Goal: Task Accomplishment & Management: Manage account settings

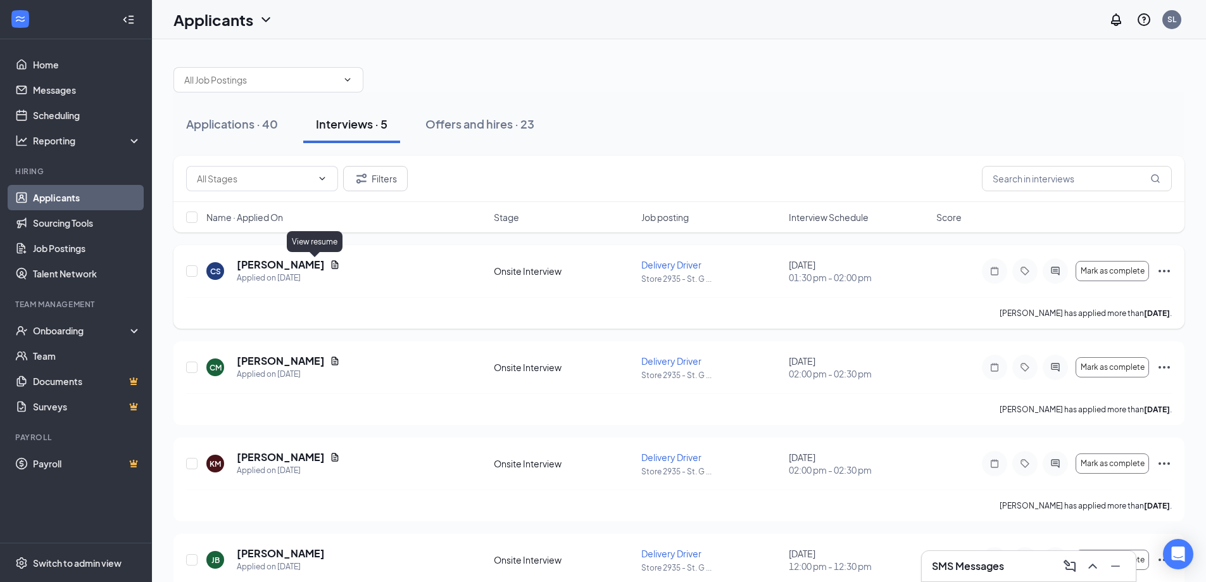
click at [330, 263] on icon "Document" at bounding box center [335, 265] width 10 height 10
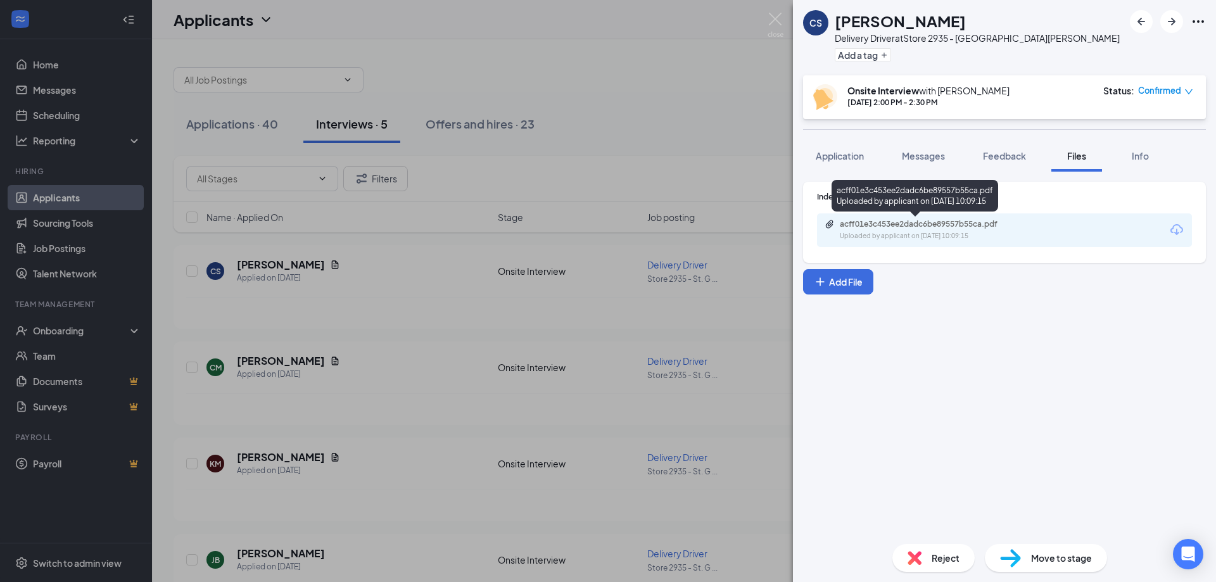
click at [912, 228] on div "acff01e3c453ee2dadc6be89557b55ca.pdf" at bounding box center [928, 224] width 177 height 10
drag, startPoint x: 770, startPoint y: 16, endPoint x: 722, endPoint y: 111, distance: 105.6
click at [770, 16] on img at bounding box center [775, 25] width 16 height 25
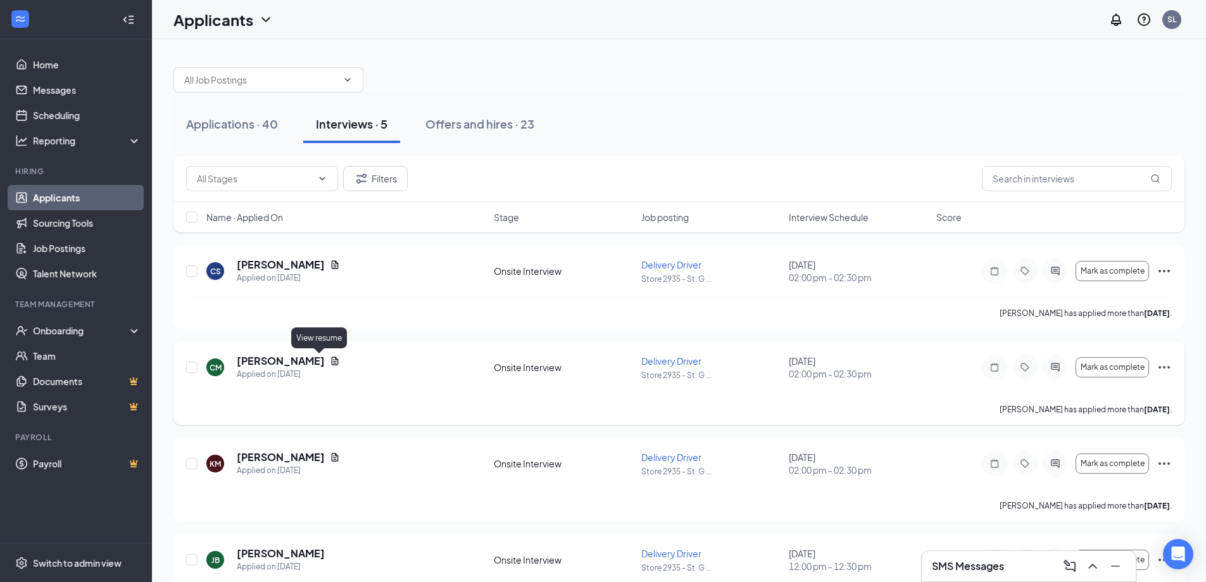
click at [330, 360] on icon "Document" at bounding box center [335, 361] width 10 height 10
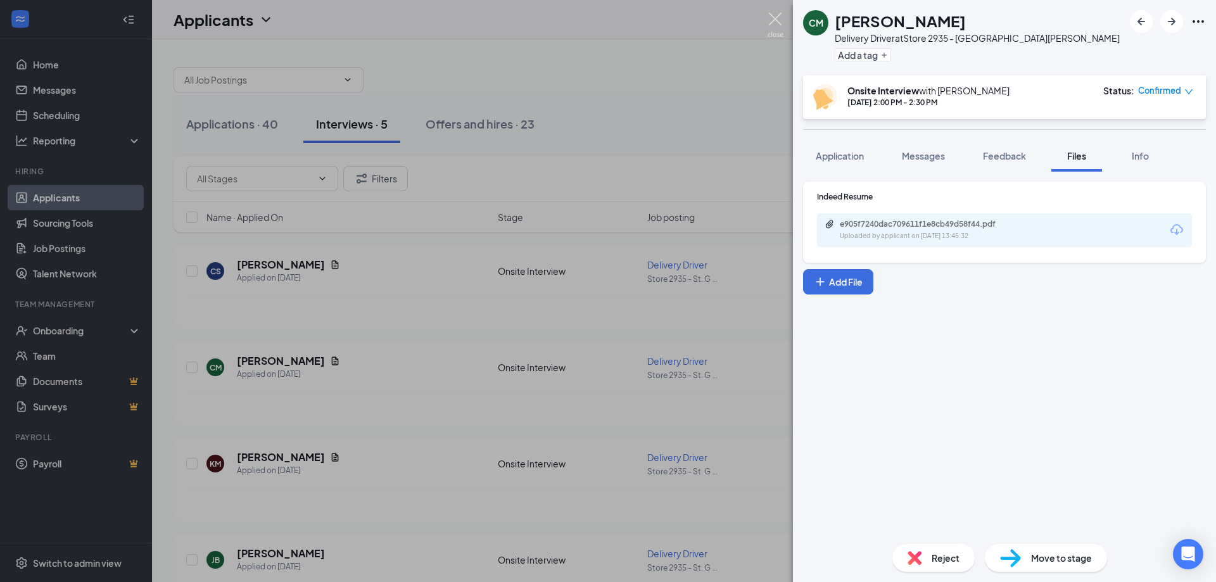
click at [776, 13] on img at bounding box center [775, 25] width 16 height 25
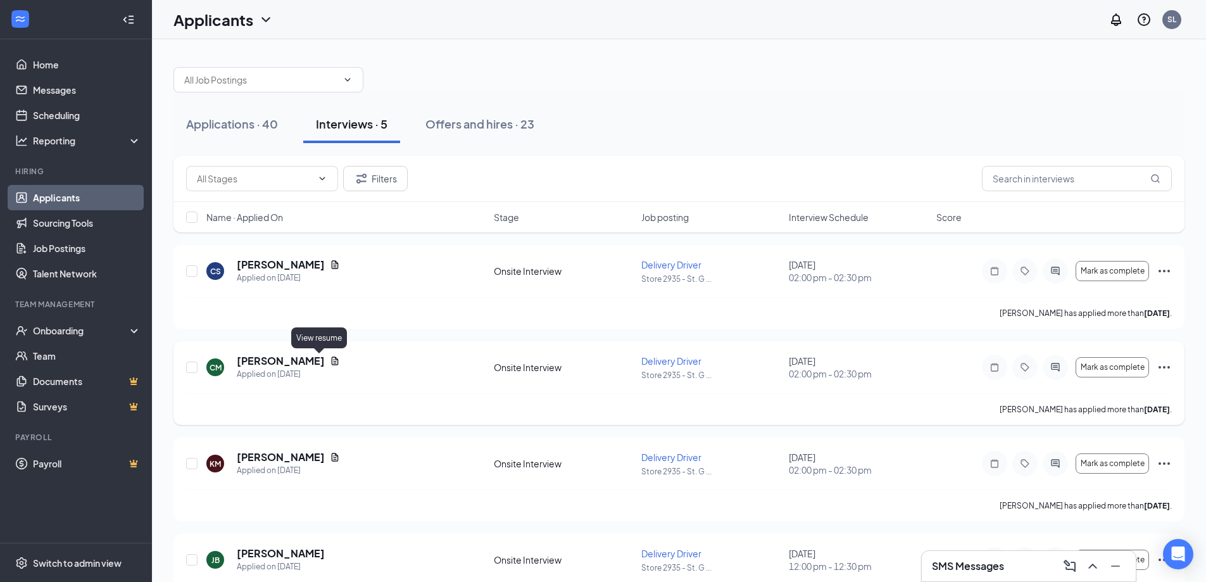
click at [330, 361] on icon "Document" at bounding box center [335, 361] width 10 height 10
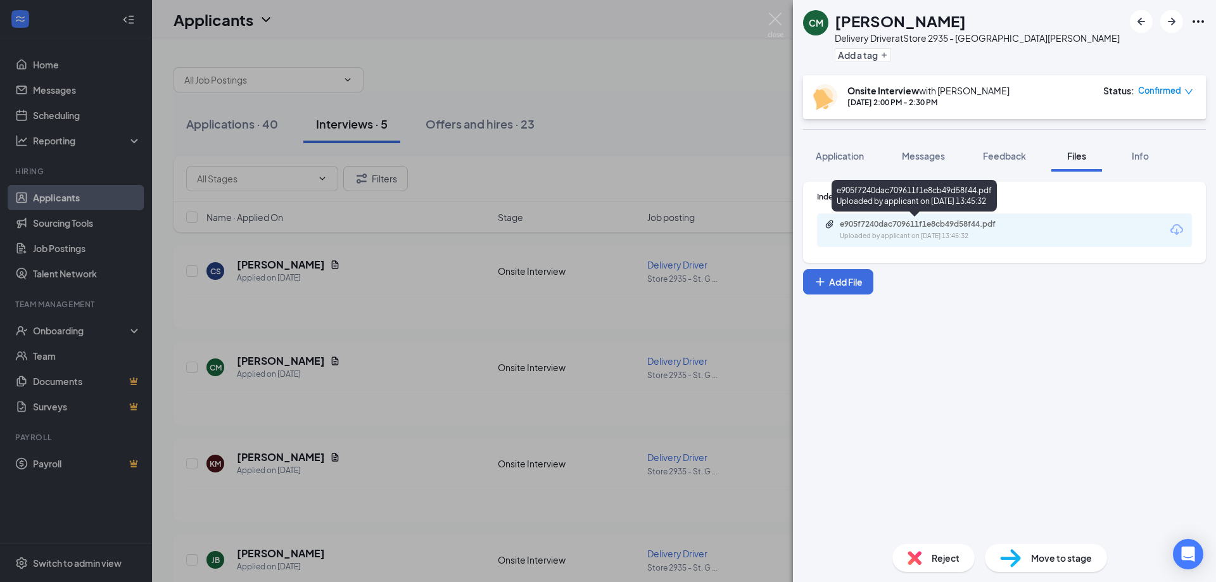
click at [891, 222] on div "e905f7240dac709611f1e8cb49d58f44.pdf" at bounding box center [928, 224] width 177 height 10
click at [771, 12] on div "CM [PERSON_NAME] Delivery Driver at Store 2935 - St. [PERSON_NAME] Add a tag On…" at bounding box center [608, 291] width 1216 height 582
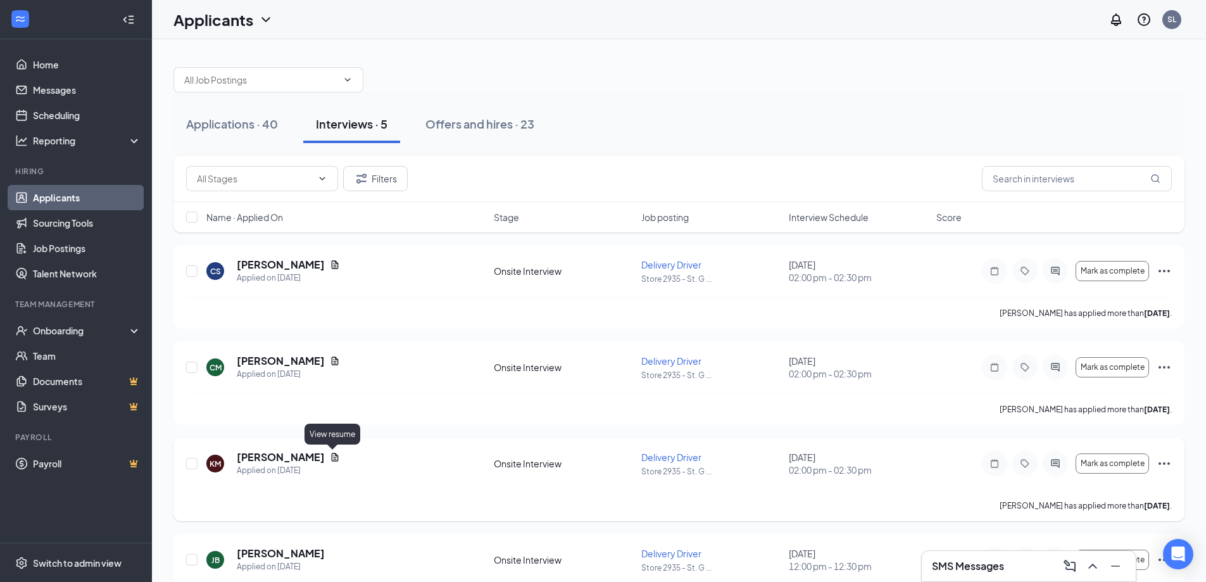
click at [332, 455] on icon "Document" at bounding box center [335, 457] width 7 height 8
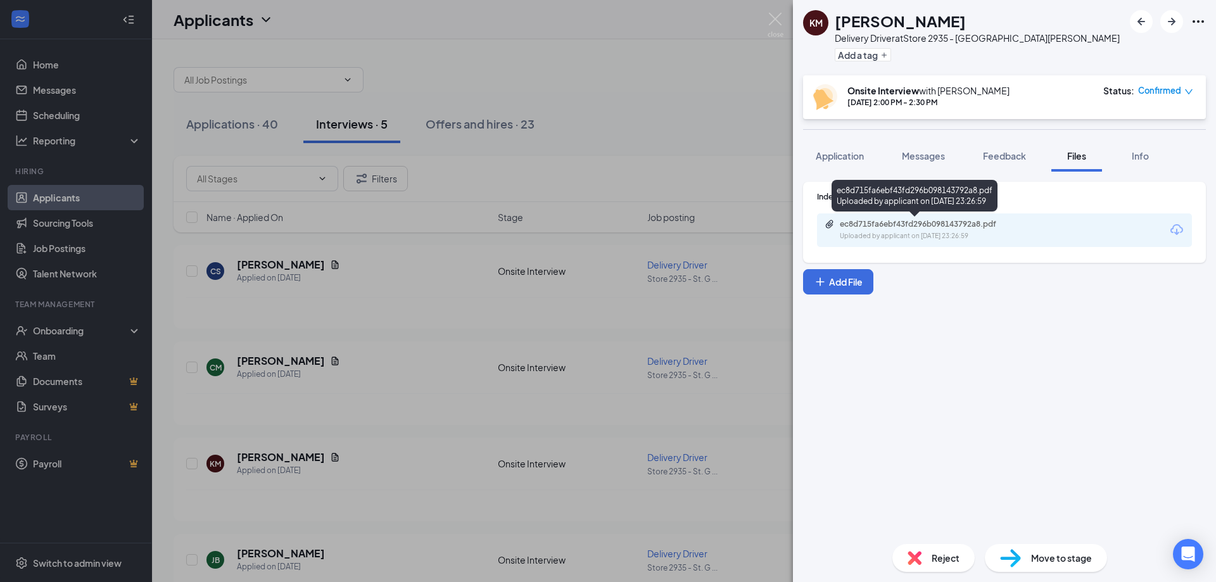
click at [859, 224] on div "ec8d715fa6ebf43fd296b098143792a8.pdf" at bounding box center [928, 224] width 177 height 10
click at [772, 16] on img at bounding box center [775, 25] width 16 height 25
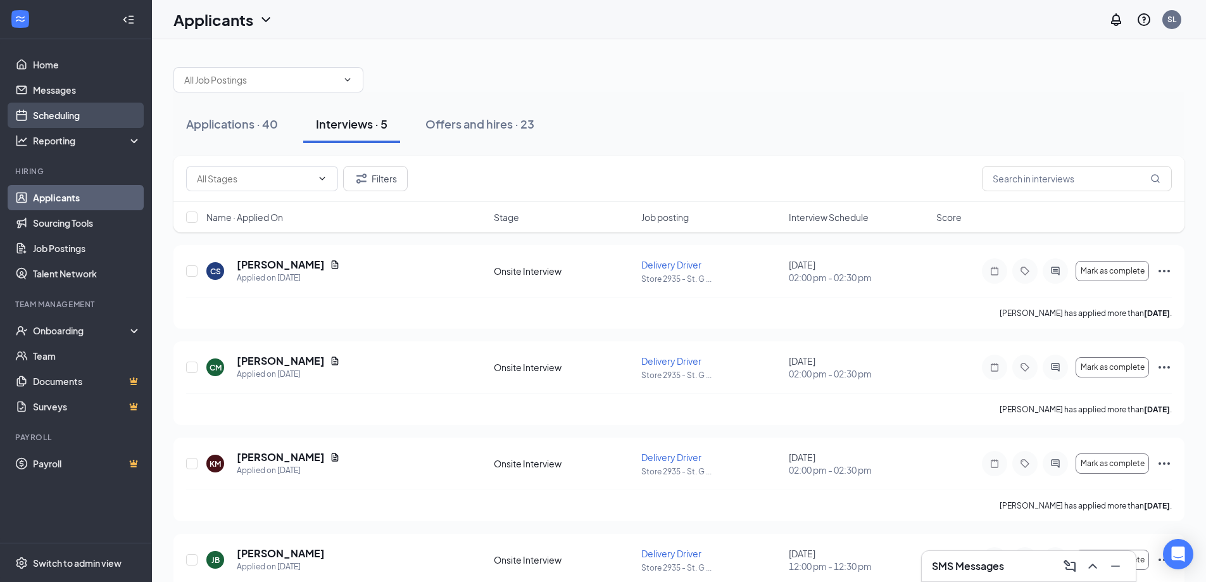
click at [77, 113] on link "Scheduling" at bounding box center [87, 115] width 108 height 25
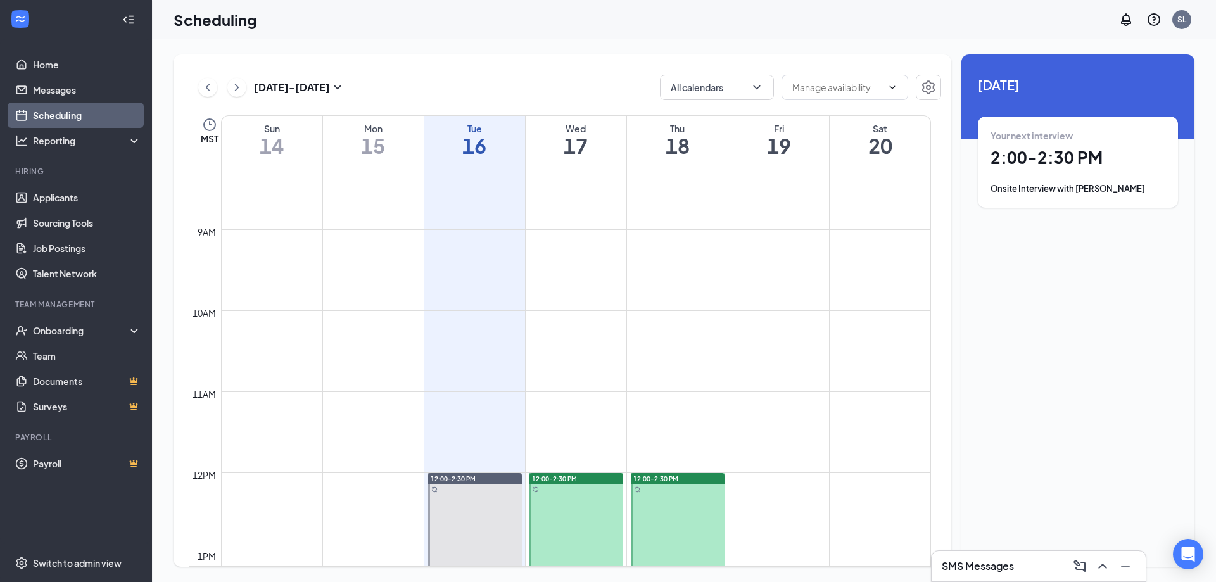
scroll to position [876, 0]
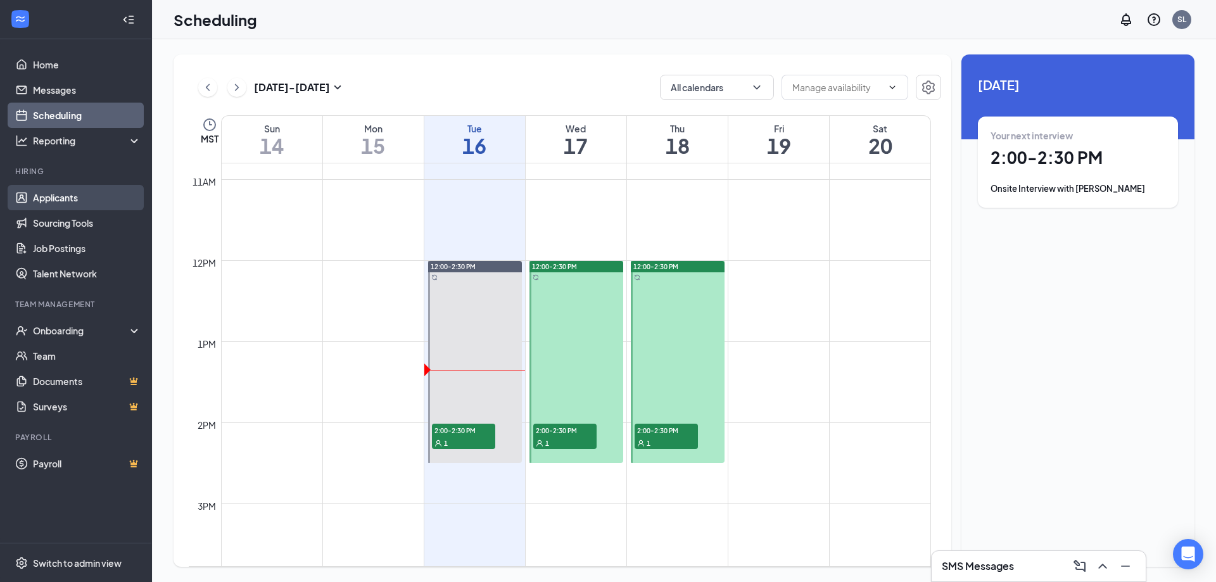
click at [61, 189] on link "Applicants" at bounding box center [87, 197] width 108 height 25
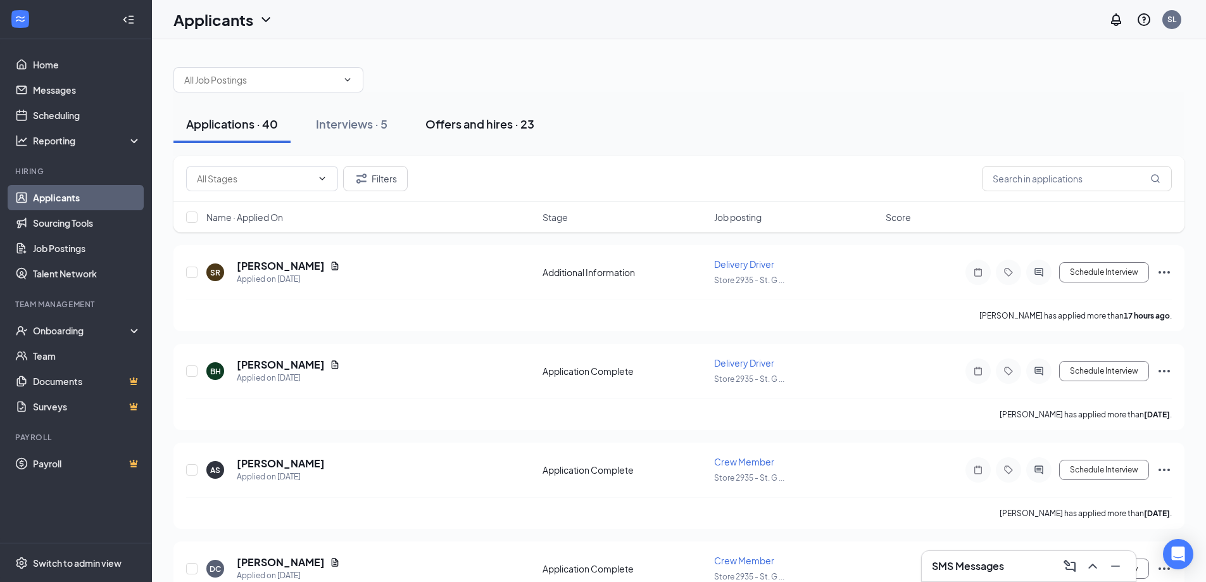
click at [448, 125] on div "Offers and hires · 23" at bounding box center [480, 124] width 109 height 16
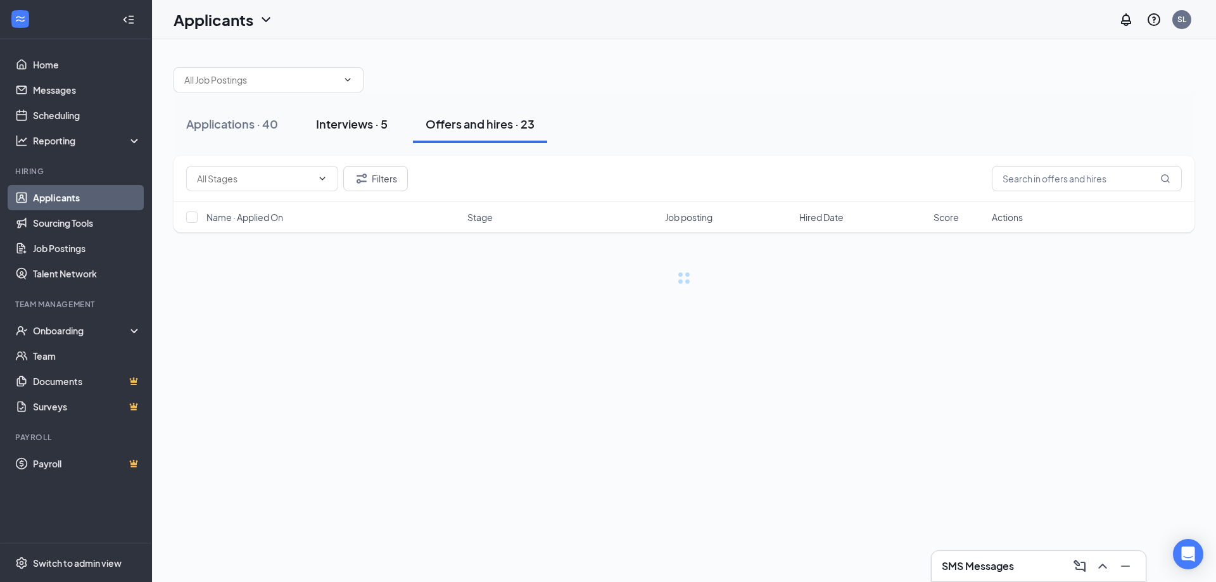
click at [375, 127] on div "Interviews · 5" at bounding box center [352, 124] width 72 height 16
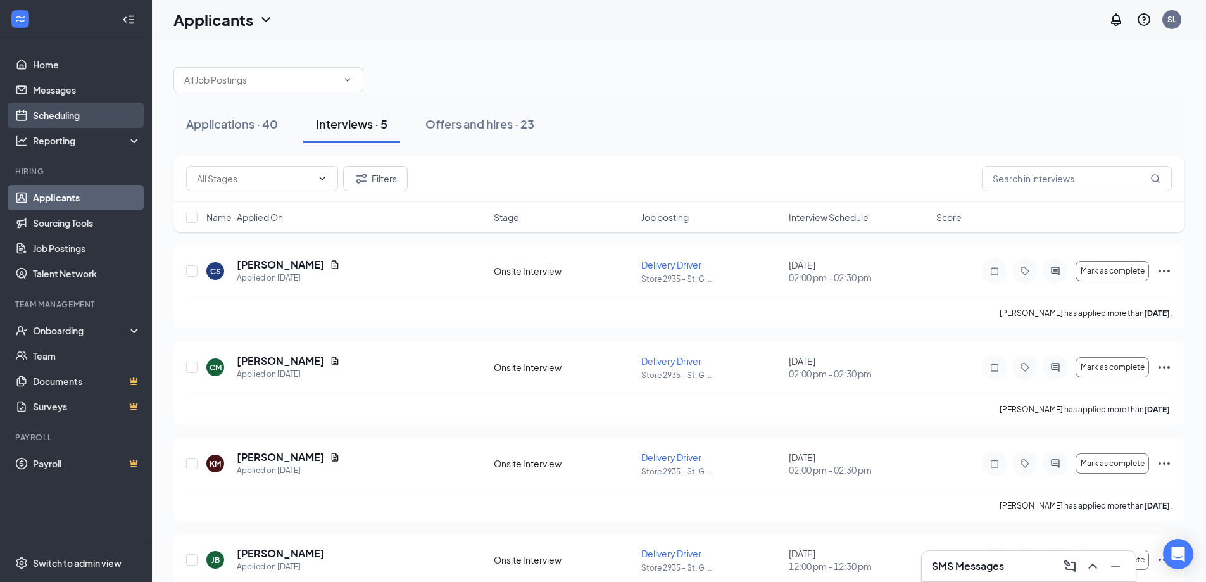
click at [73, 117] on link "Scheduling" at bounding box center [87, 115] width 108 height 25
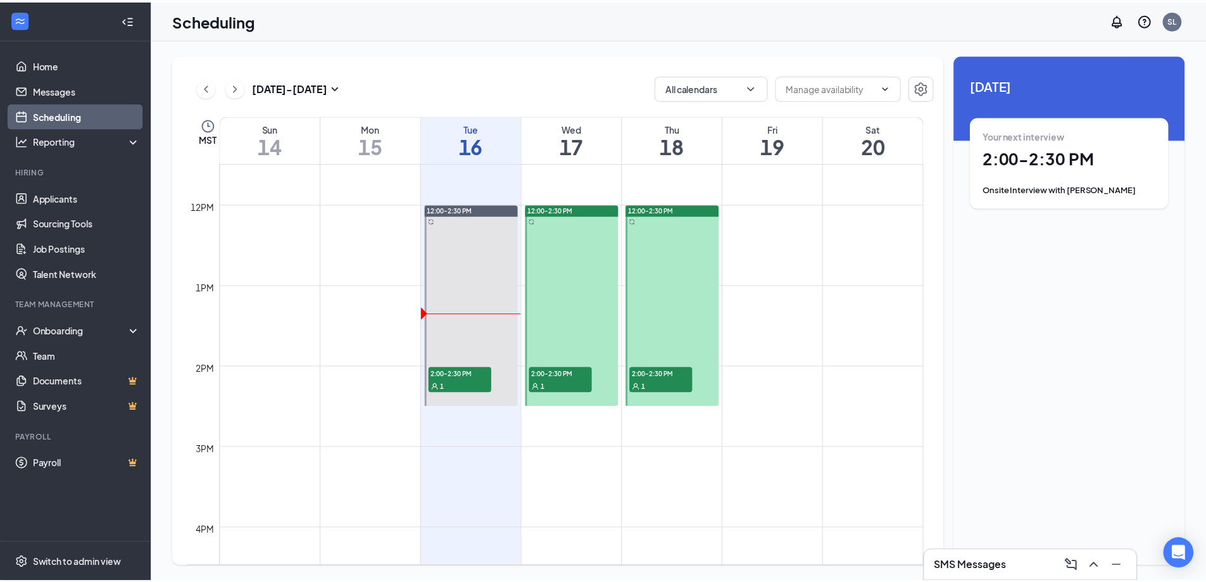
scroll to position [939, 0]
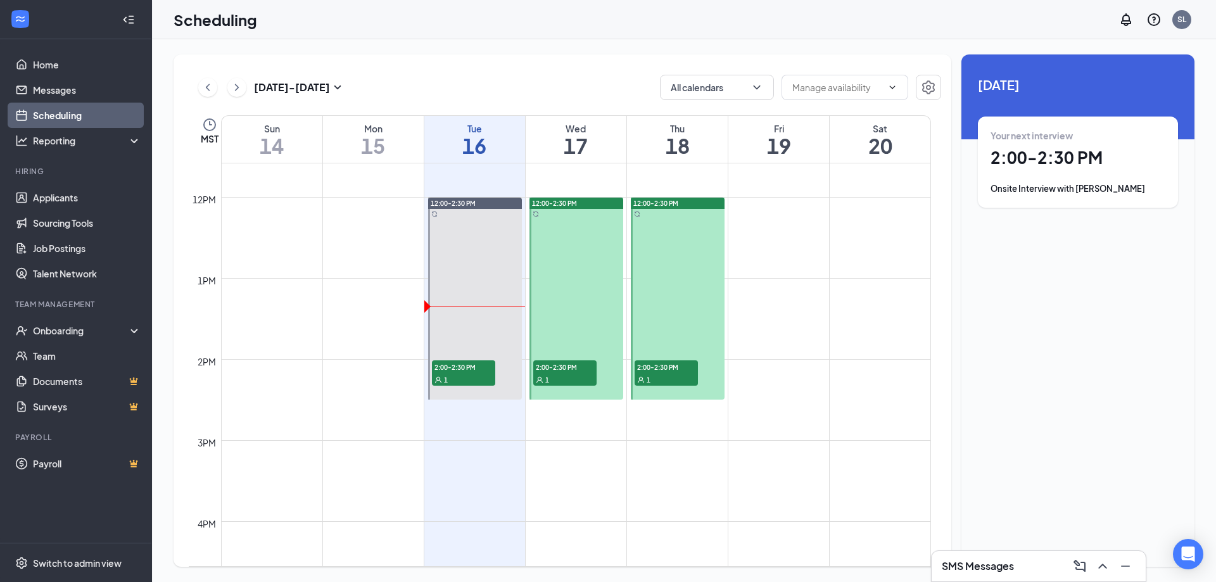
click at [655, 368] on span "2:00-2:30 PM" at bounding box center [665, 366] width 63 height 13
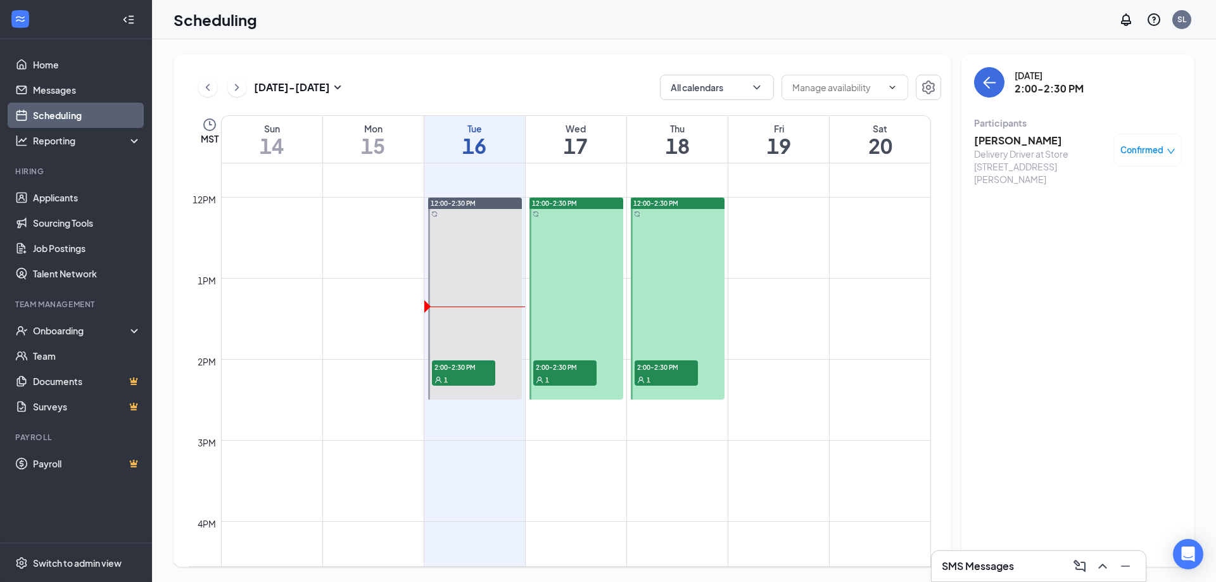
click at [558, 371] on span "2:00-2:30 PM" at bounding box center [564, 366] width 63 height 13
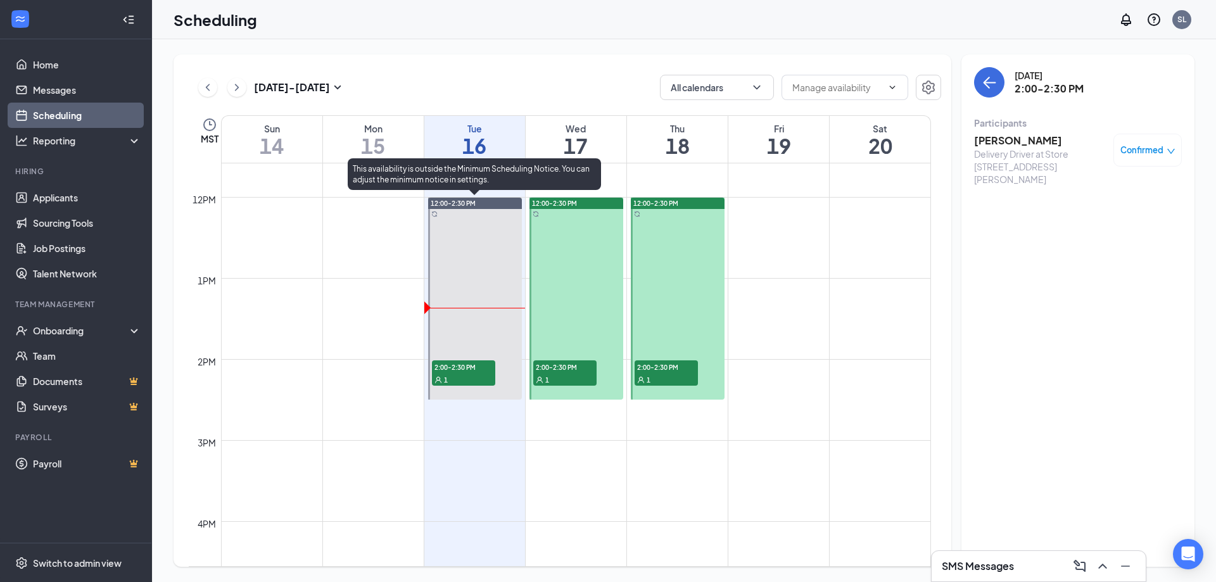
click at [478, 366] on span "2:00-2:30 PM" at bounding box center [463, 366] width 63 height 13
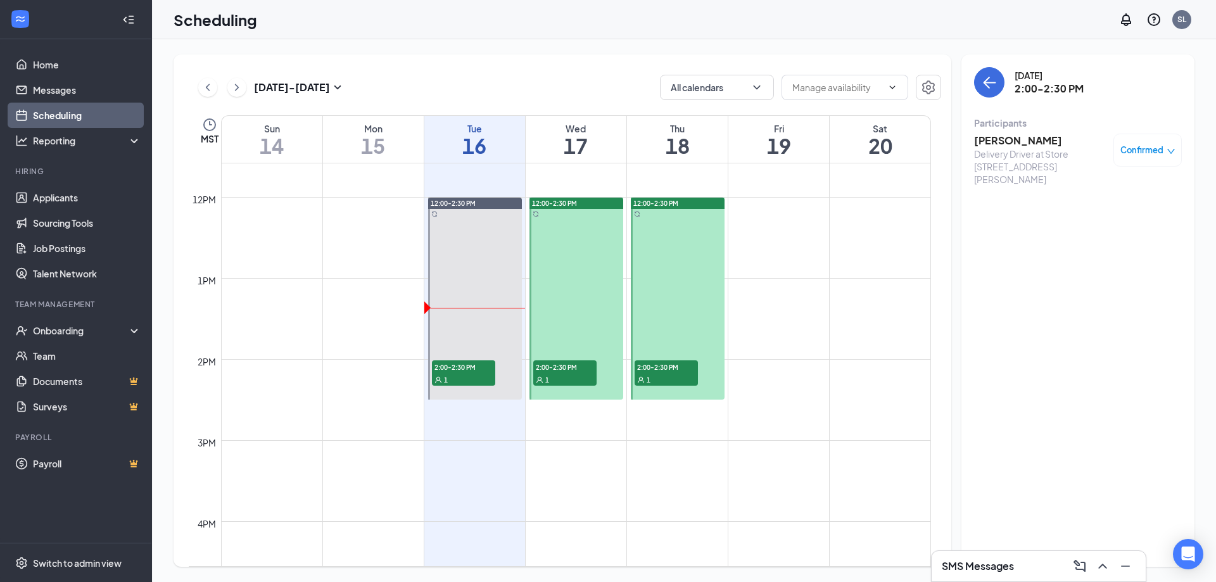
click at [662, 364] on span "2:00-2:30 PM" at bounding box center [665, 366] width 63 height 13
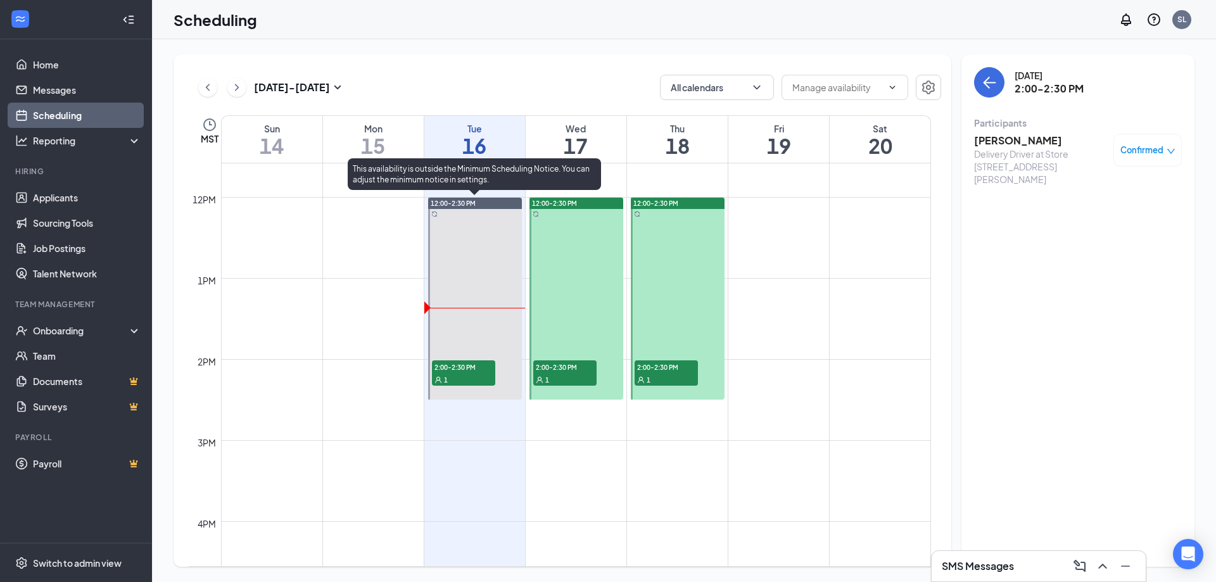
click at [475, 363] on span "2:00-2:30 PM" at bounding box center [463, 366] width 63 height 13
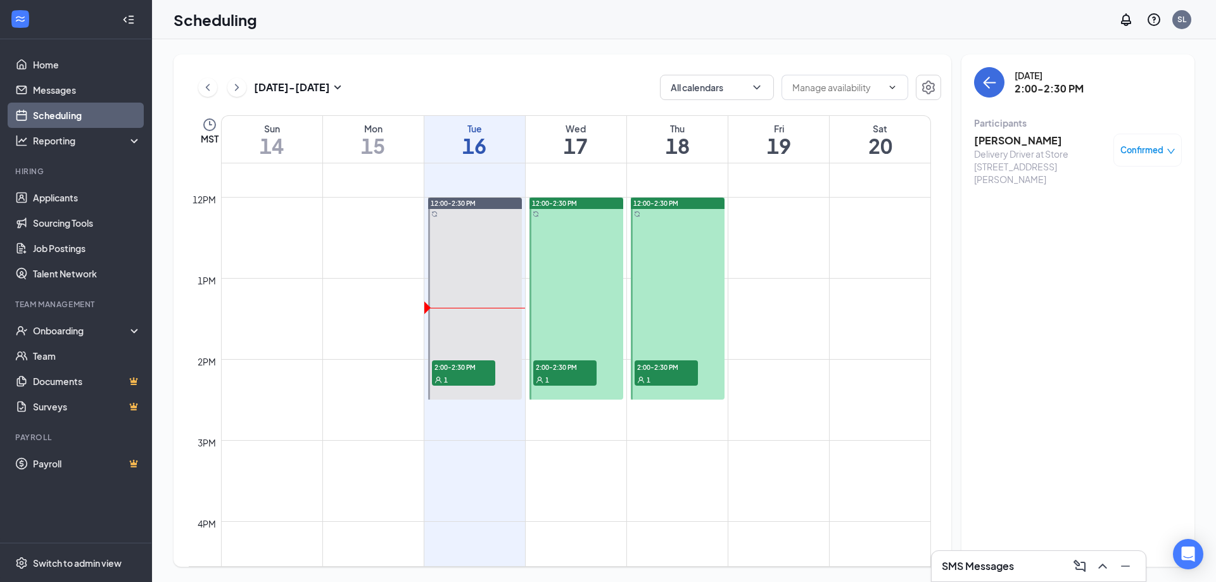
click at [650, 362] on span "2:00-2:30 PM" at bounding box center [665, 366] width 63 height 13
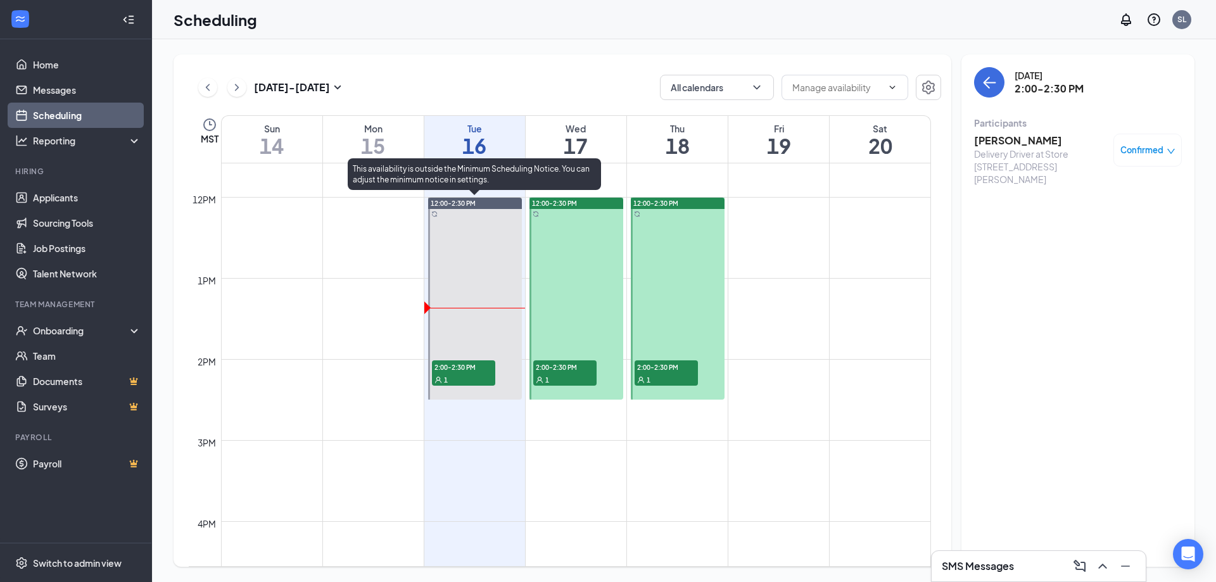
click at [474, 363] on span "2:00-2:30 PM" at bounding box center [463, 366] width 63 height 13
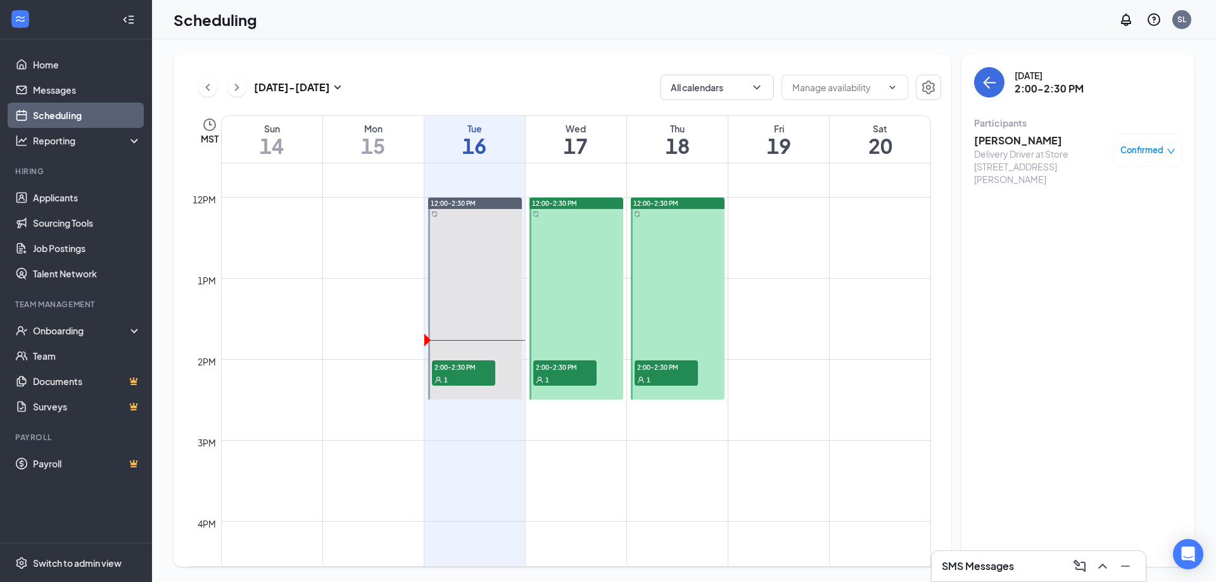
click at [561, 373] on div "1" at bounding box center [564, 379] width 63 height 13
click at [44, 194] on link "Applicants" at bounding box center [87, 197] width 108 height 25
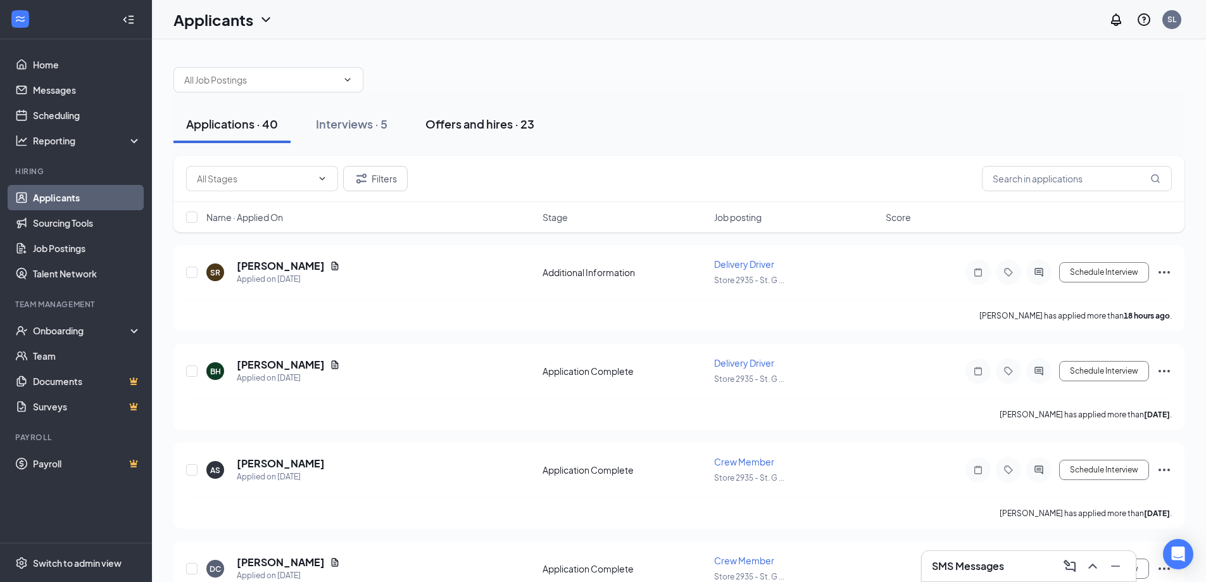
click at [467, 117] on div "Offers and hires · 23" at bounding box center [480, 124] width 109 height 16
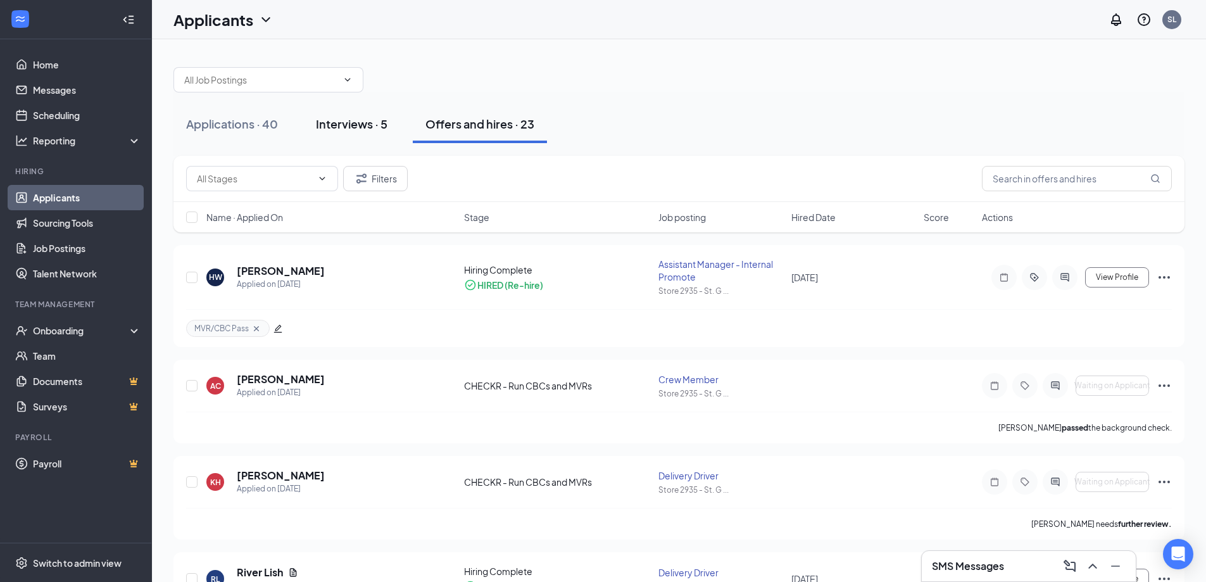
click at [360, 131] on button "Interviews · 5" at bounding box center [351, 124] width 97 height 38
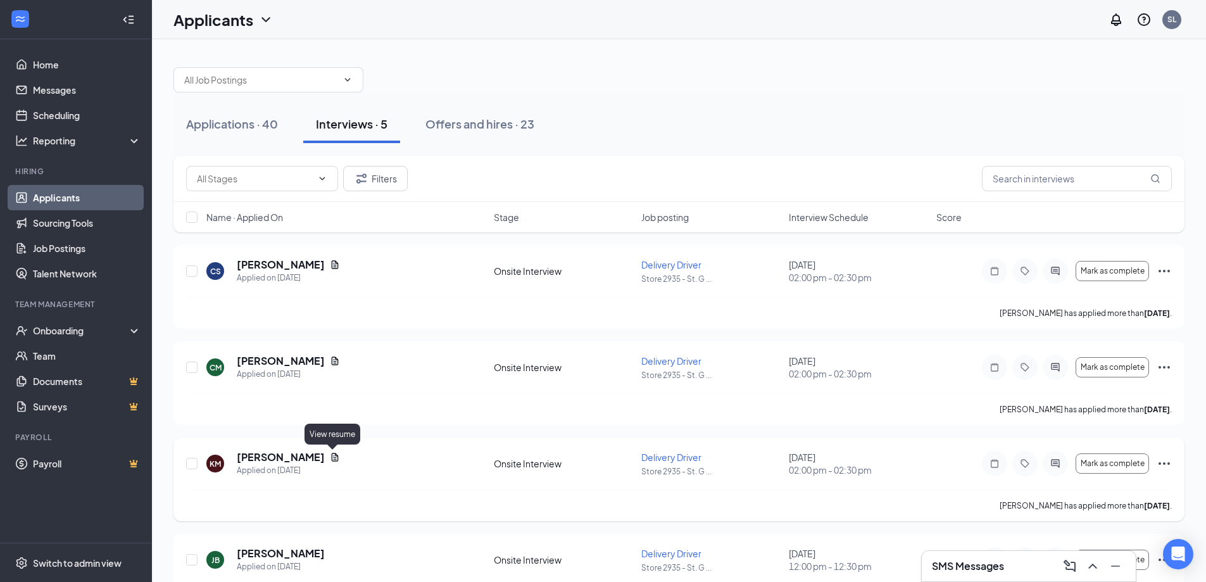
click at [332, 455] on icon "Document" at bounding box center [335, 457] width 10 height 10
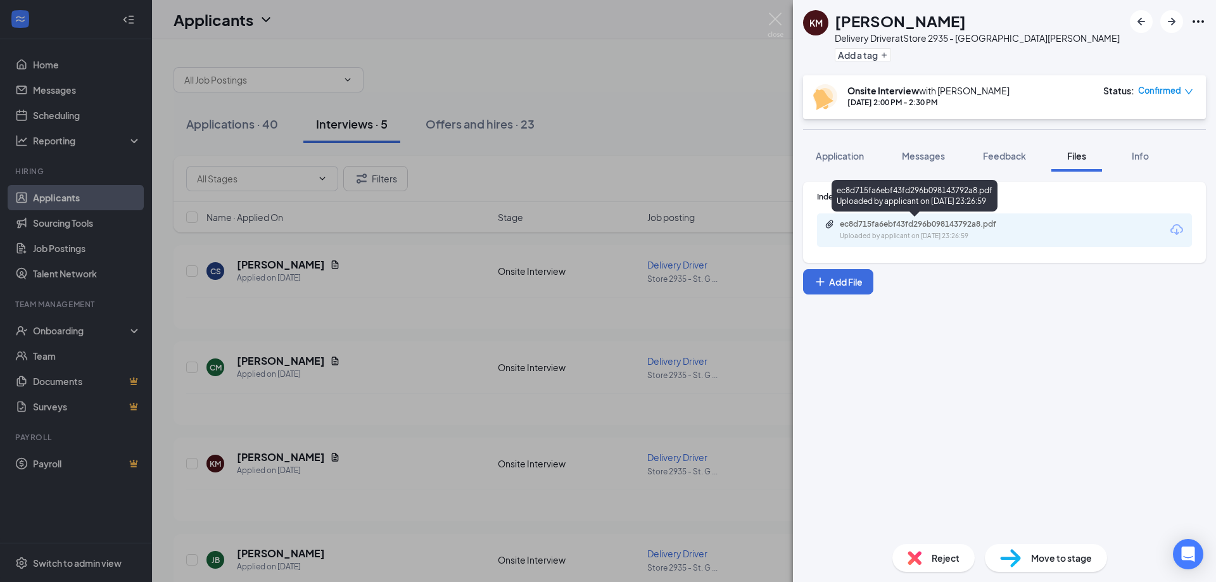
click at [973, 230] on div "ec8d715fa6ebf43fd296b098143792a8.pdf Uploaded by applicant on [DATE] 23:26:59" at bounding box center [926, 230] width 205 height 22
click at [774, 20] on img at bounding box center [775, 25] width 16 height 25
